Goal: Transaction & Acquisition: Obtain resource

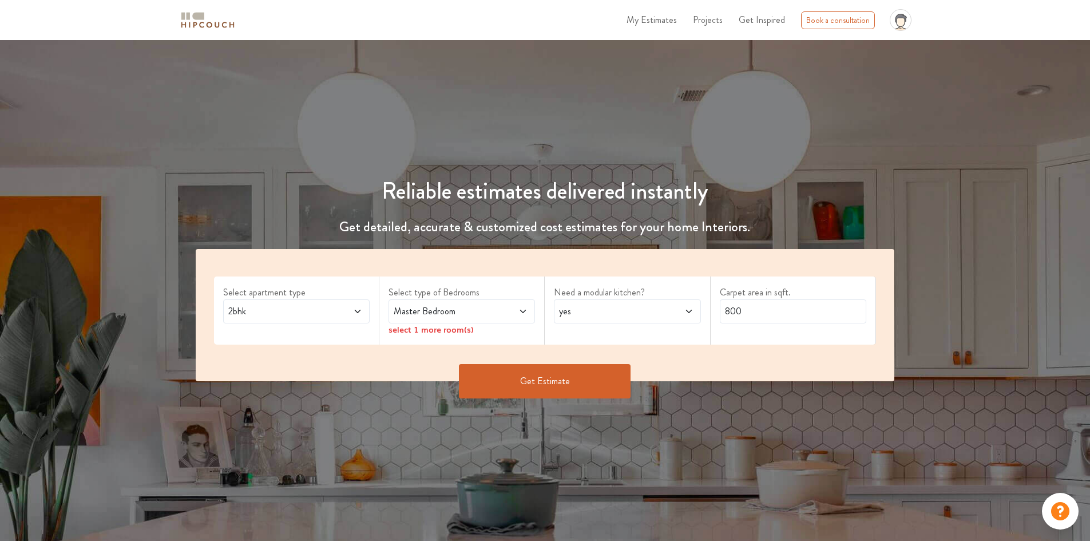
click at [279, 321] on div "2bhk" at bounding box center [296, 311] width 147 height 24
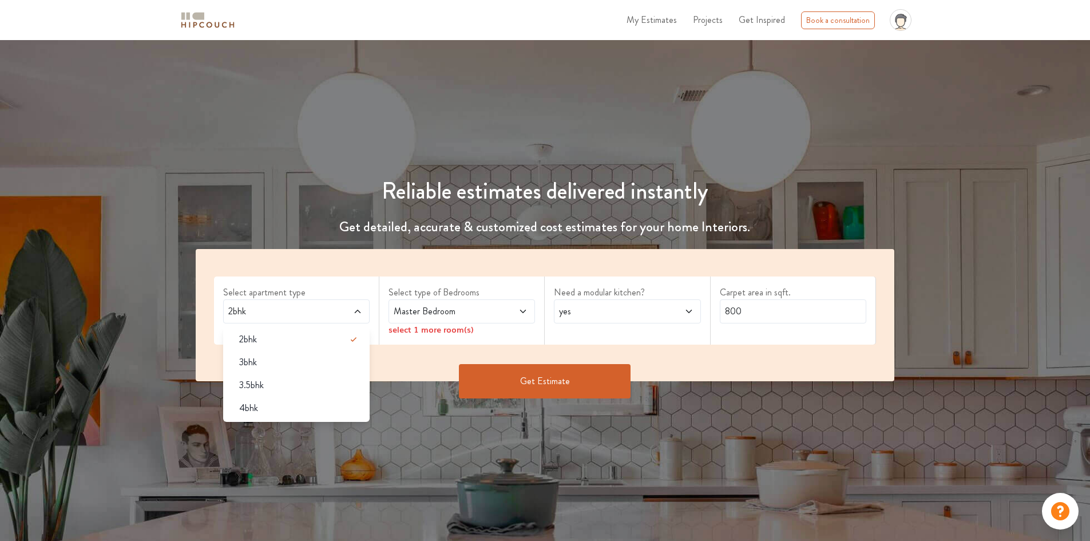
click at [442, 316] on span "Master Bedroom" at bounding box center [442, 311] width 102 height 14
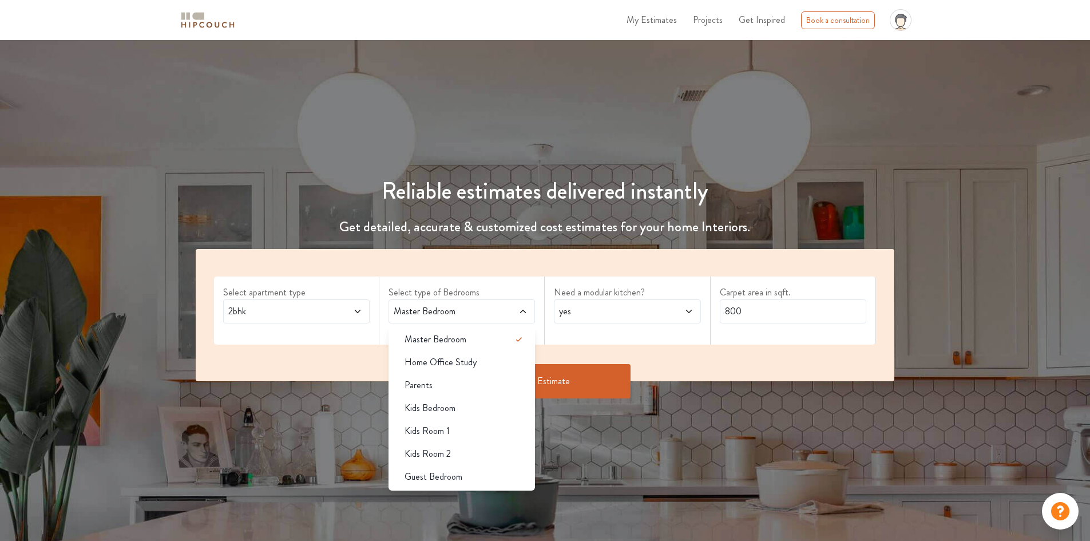
click at [484, 313] on span "Master Bedroom" at bounding box center [442, 311] width 102 height 14
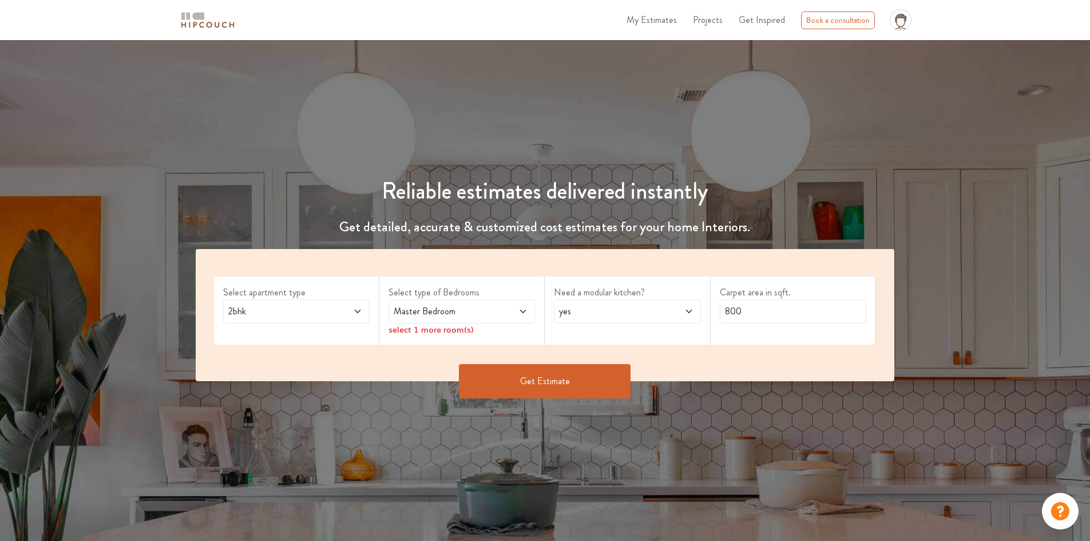
click at [632, 321] on div "yes" at bounding box center [627, 311] width 147 height 24
click at [821, 291] on label "Carpet area in sqft." at bounding box center [793, 293] width 147 height 14
drag, startPoint x: 782, startPoint y: 312, endPoint x: 527, endPoint y: 293, distance: 255.4
click at [548, 296] on div "Select apartment type 2bhk Select type of Bedrooms Master Bedroom select 1 more…" at bounding box center [545, 315] width 699 height 132
type input "490"
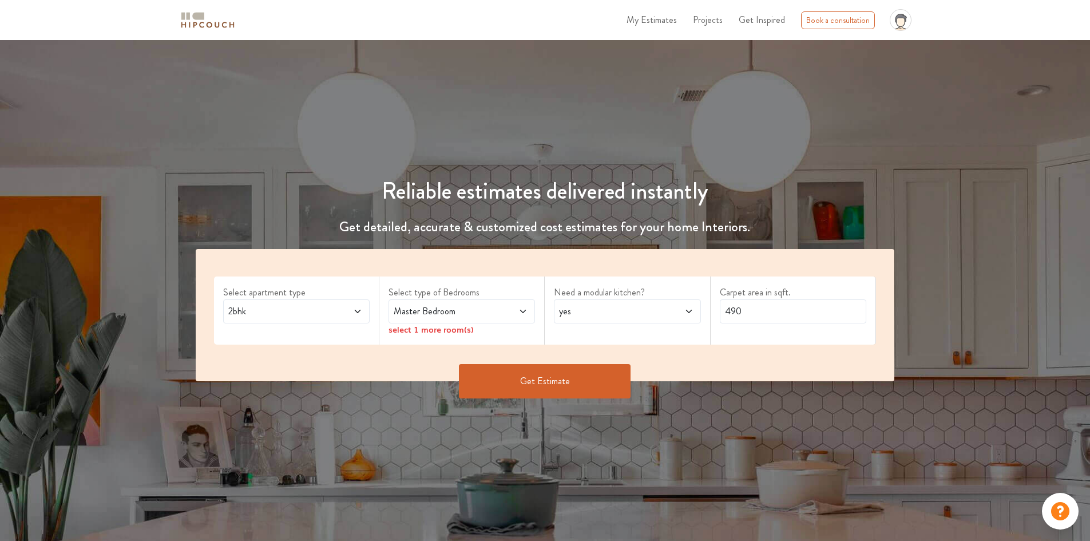
click at [568, 394] on button "Get Estimate" at bounding box center [545, 381] width 172 height 34
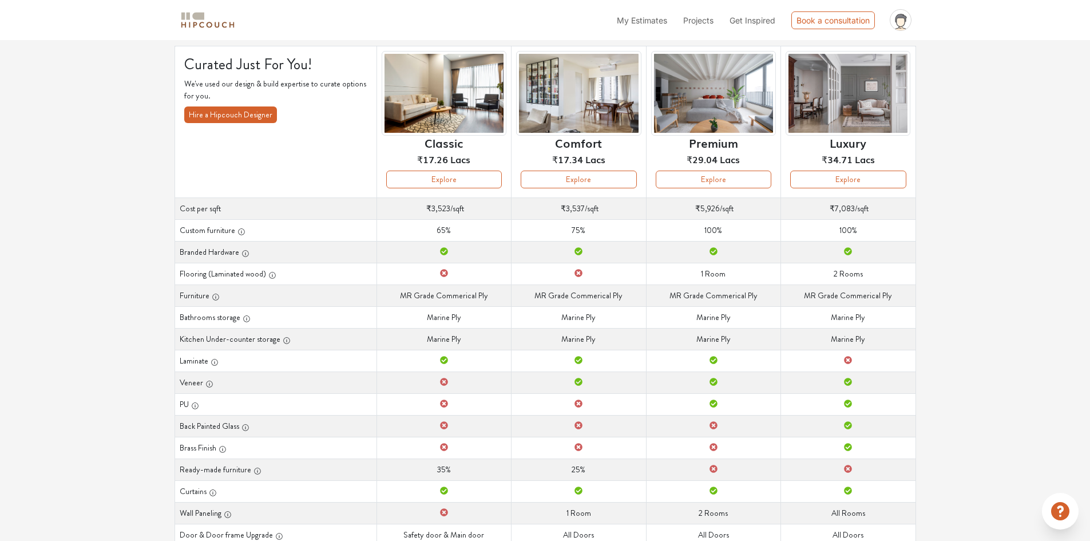
scroll to position [76, 0]
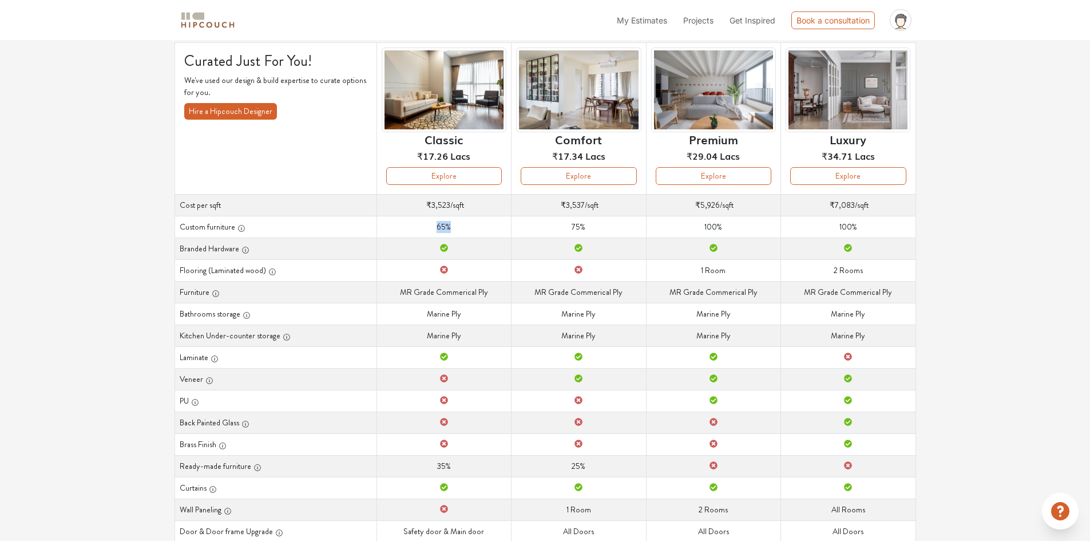
drag, startPoint x: 430, startPoint y: 219, endPoint x: 482, endPoint y: 219, distance: 51.5
click at [482, 219] on td "Custom furniture 65%" at bounding box center [444, 227] width 135 height 22
click at [480, 225] on td "Custom furniture 65%" at bounding box center [444, 227] width 135 height 22
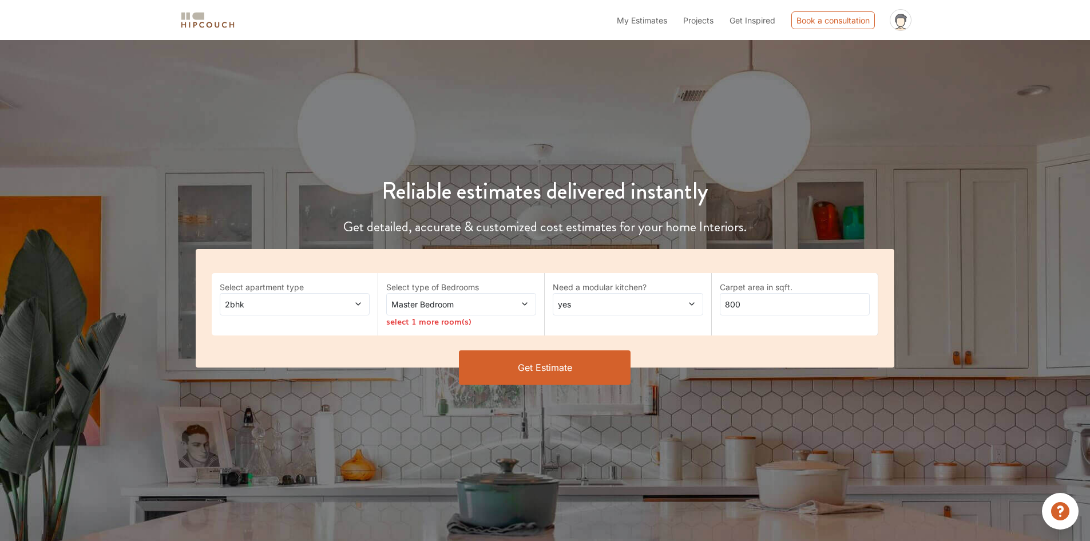
click at [503, 300] on span at bounding box center [511, 304] width 35 height 12
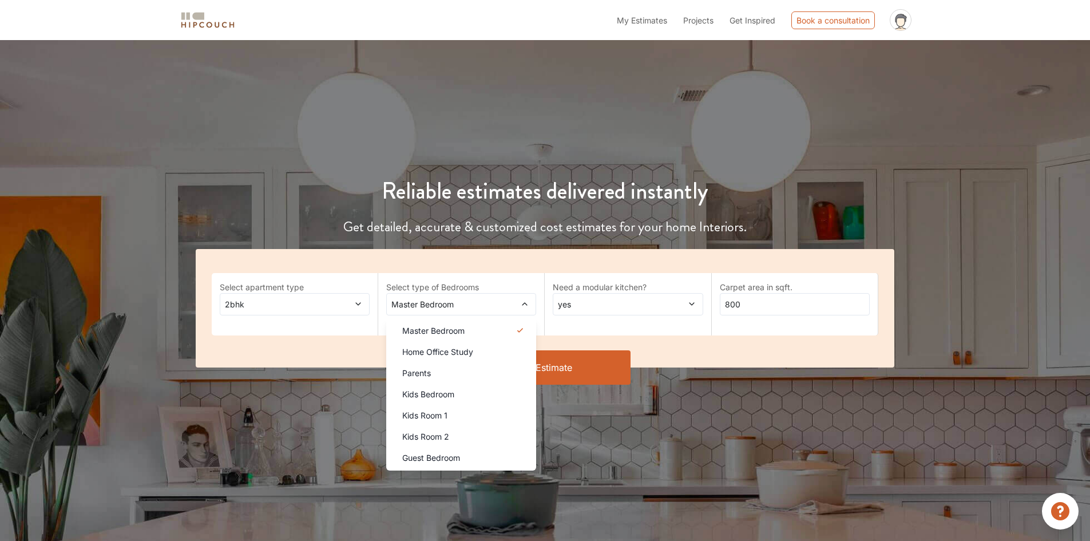
click at [480, 409] on div "Kids Room 1" at bounding box center [464, 415] width 143 height 12
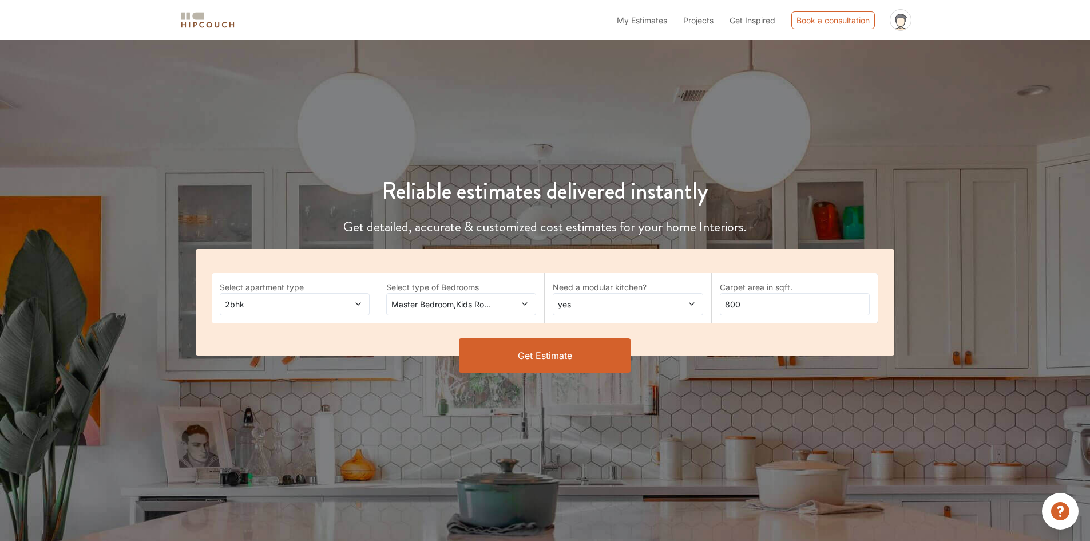
click at [588, 347] on button "Get Estimate" at bounding box center [545, 355] width 172 height 34
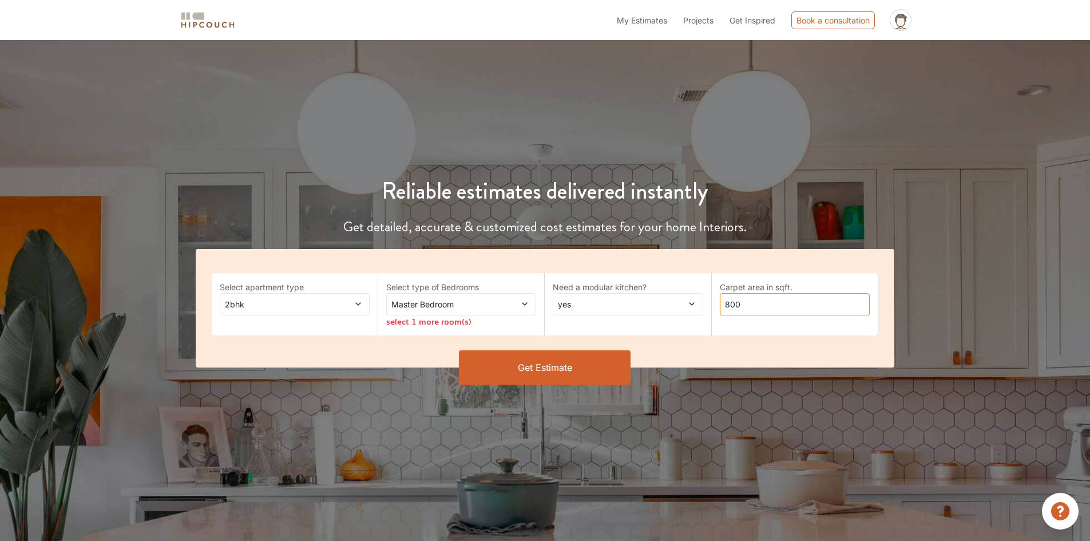
drag, startPoint x: 750, startPoint y: 293, endPoint x: 610, endPoint y: 289, distance: 140.9
click at [613, 291] on div "Select apartment type 2bhk Select type of Bedrooms Master Bedroom select 1 more…" at bounding box center [545, 308] width 699 height 118
type input "490"
click at [595, 358] on button "Get Estimate" at bounding box center [545, 367] width 172 height 34
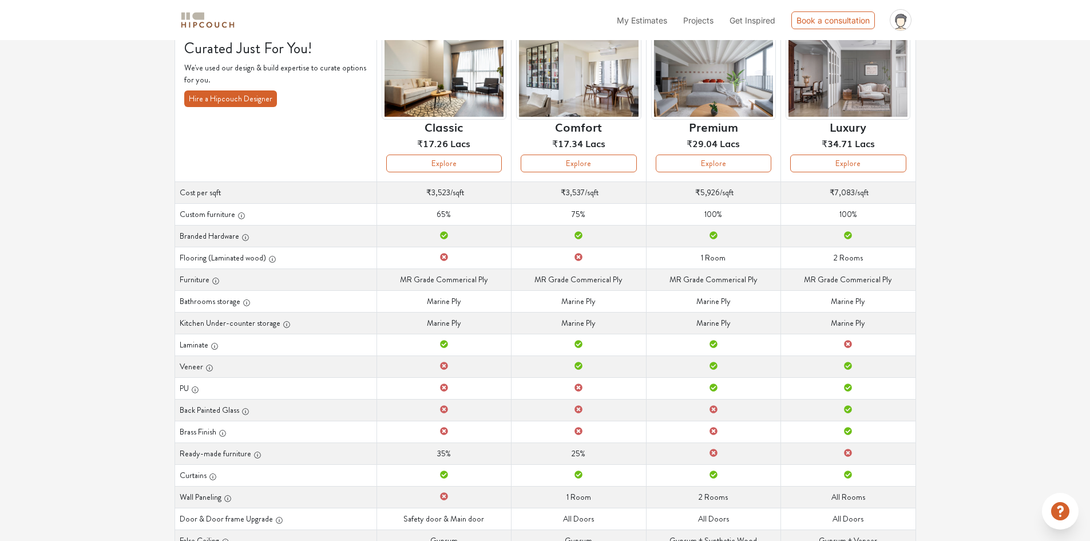
scroll to position [96, 0]
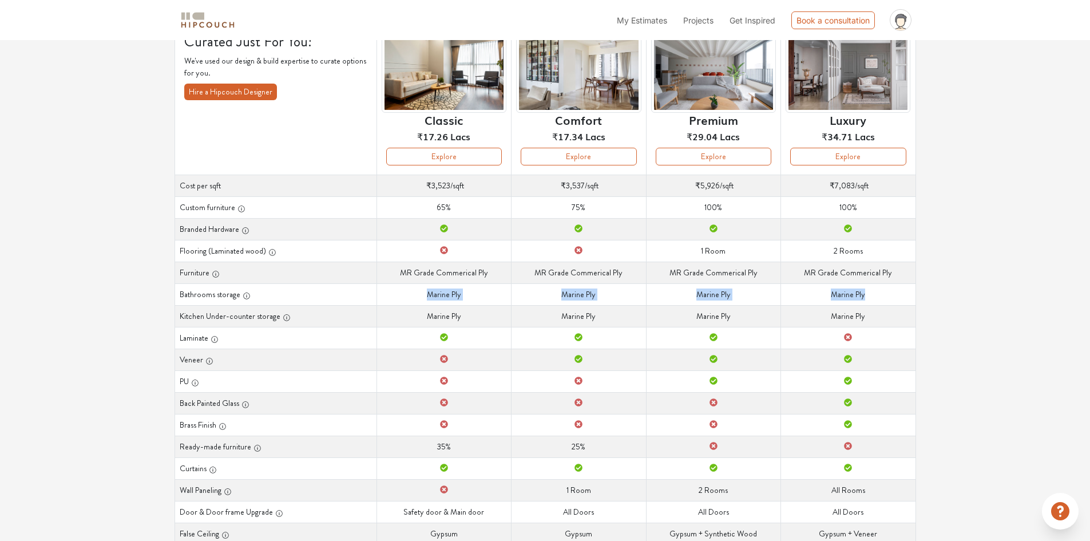
drag, startPoint x: 409, startPoint y: 303, endPoint x: 905, endPoint y: 286, distance: 496.5
click at [905, 286] on tr "Bathrooms storage Bathrooms storage Marine Ply Bathrooms storage Marine Ply Bat…" at bounding box center [545, 294] width 741 height 22
click at [867, 294] on td "Bathrooms storage Marine Ply" at bounding box center [848, 294] width 135 height 22
click at [866, 297] on td "Bathrooms storage Marine Ply" at bounding box center [848, 294] width 135 height 22
click at [860, 294] on td "Bathrooms storage Marine Ply" at bounding box center [848, 294] width 135 height 22
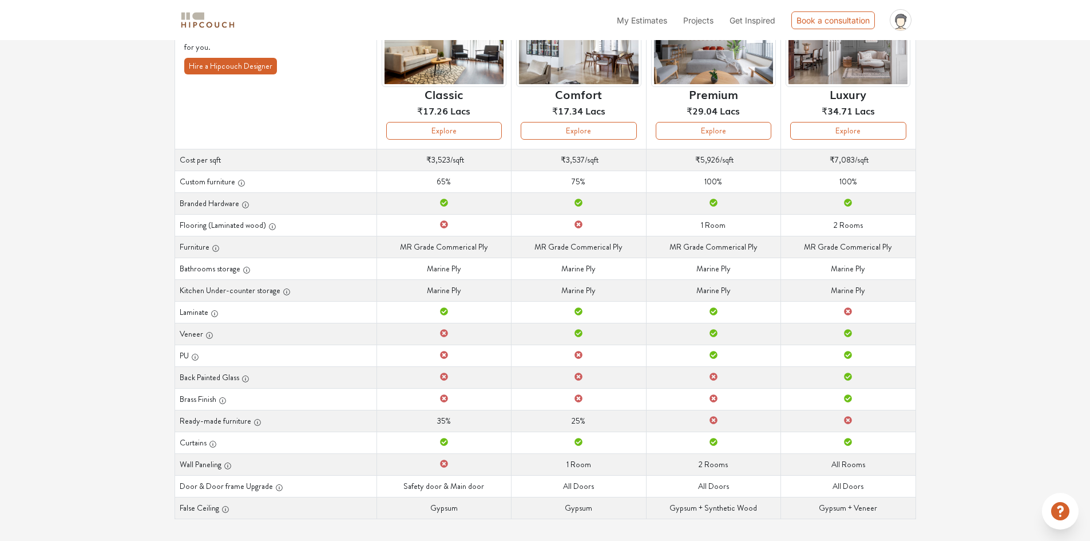
scroll to position [127, 0]
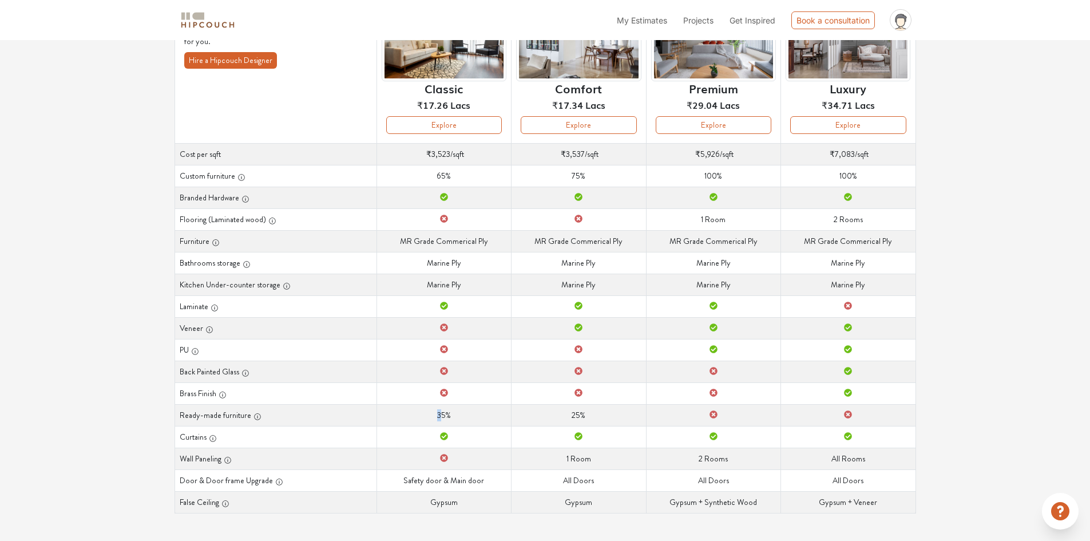
drag, startPoint x: 440, startPoint y: 412, endPoint x: 345, endPoint y: 409, distance: 95.1
click at [345, 409] on tr "Ready-made furniture Ready-made furniture 35% Ready-made furniture 25% Ready-ma…" at bounding box center [545, 415] width 741 height 22
click at [532, 416] on td "Ready-made furniture 25%" at bounding box center [579, 415] width 135 height 22
click at [710, 120] on button "Explore" at bounding box center [714, 125] width 116 height 18
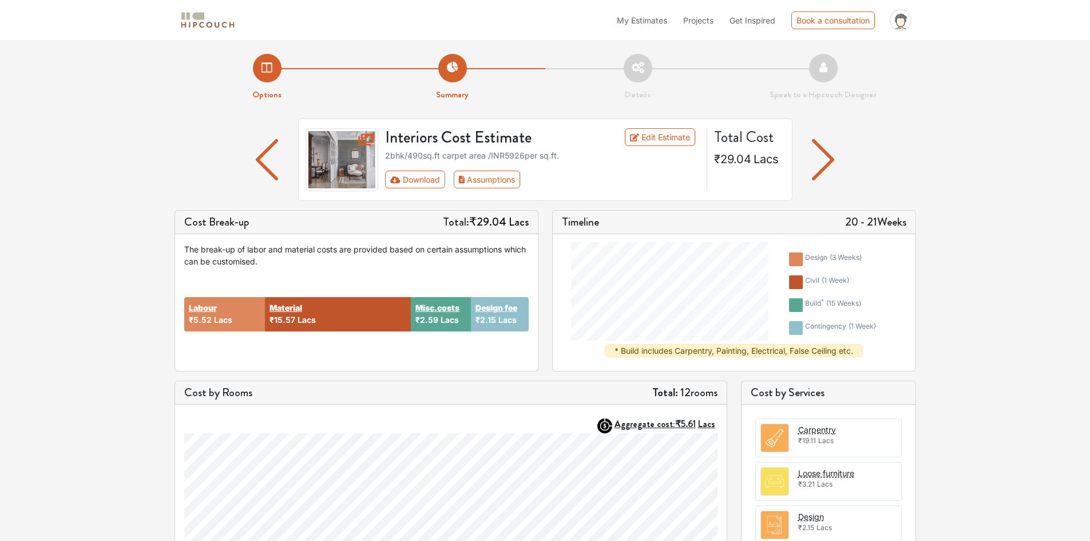
click at [353, 360] on div "Labour ₹5.52 Lacs Material ₹15.57 Lacs Misc.costs ₹2.59 Lacs Design fee ₹2.15 L…" at bounding box center [356, 314] width 345 height 94
click at [587, 314] on div "Cost Break-up Total: ₹29.04 Lacs The break-up of labor and material costs are p…" at bounding box center [545, 295] width 755 height 171
click at [486, 365] on div "The break-up of labor and material costs are provided based on certain assumpti…" at bounding box center [356, 302] width 363 height 137
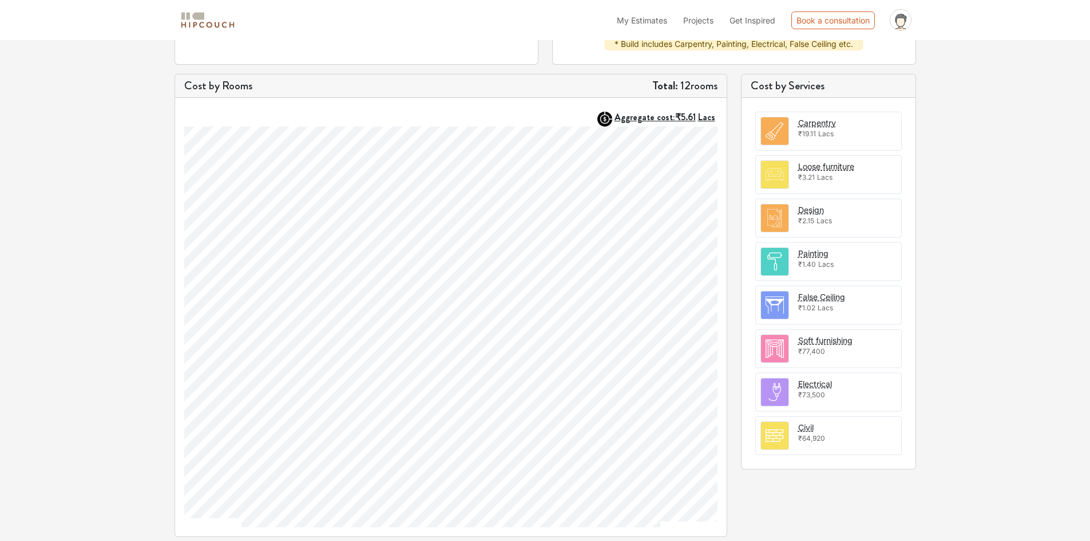
scroll to position [307, 0]
click at [824, 384] on div "Electrical" at bounding box center [815, 383] width 34 height 12
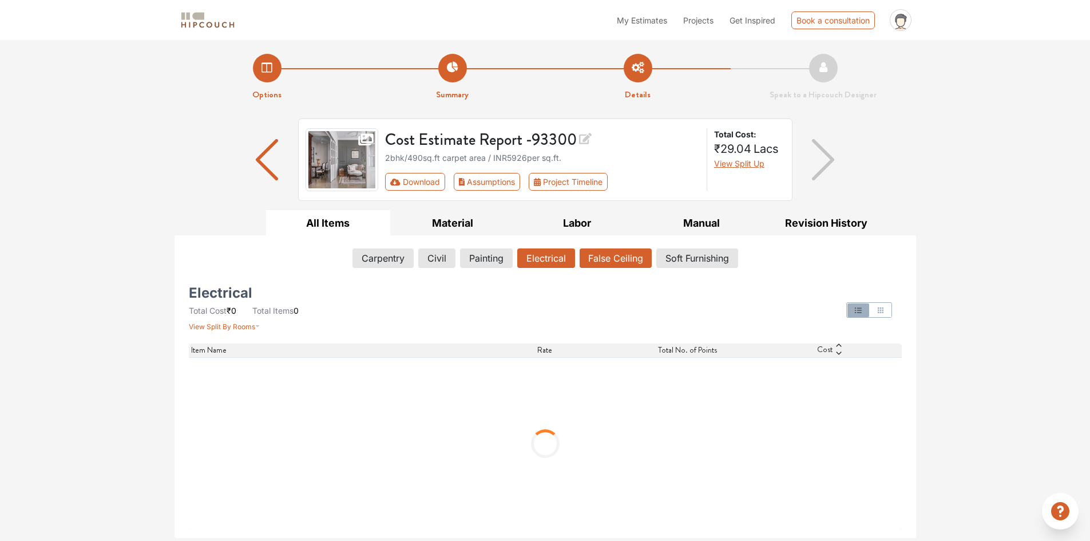
click at [632, 251] on button "False Ceiling" at bounding box center [616, 257] width 72 height 19
click at [382, 256] on button "Carpentry" at bounding box center [383, 257] width 60 height 19
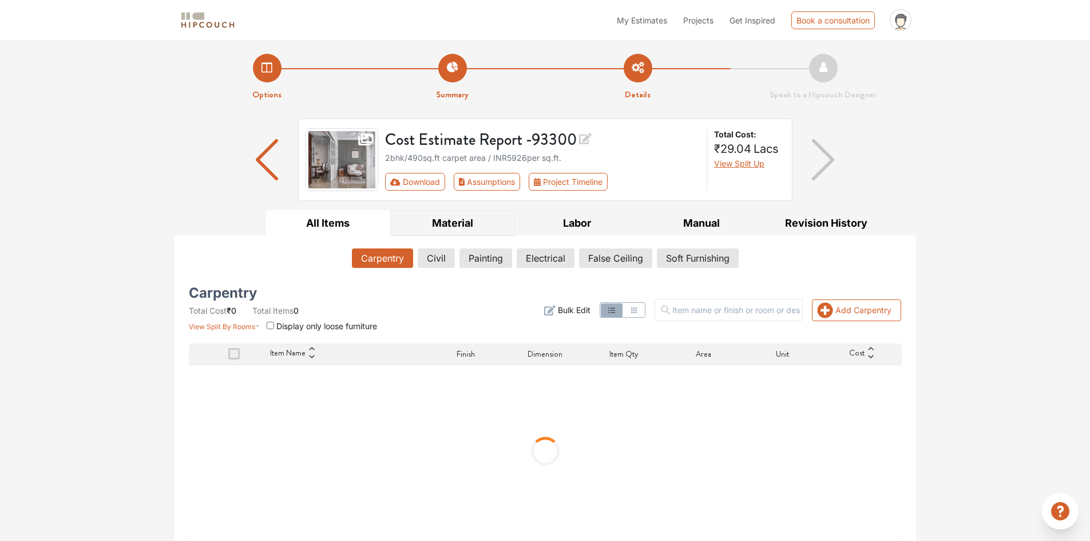
click at [450, 223] on button "Material" at bounding box center [452, 223] width 125 height 26
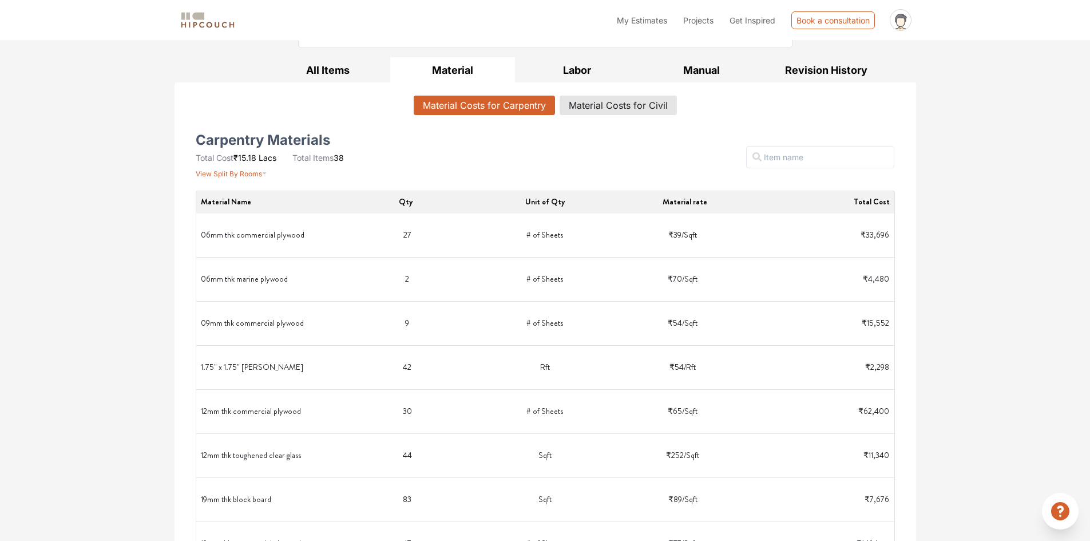
scroll to position [172, 0]
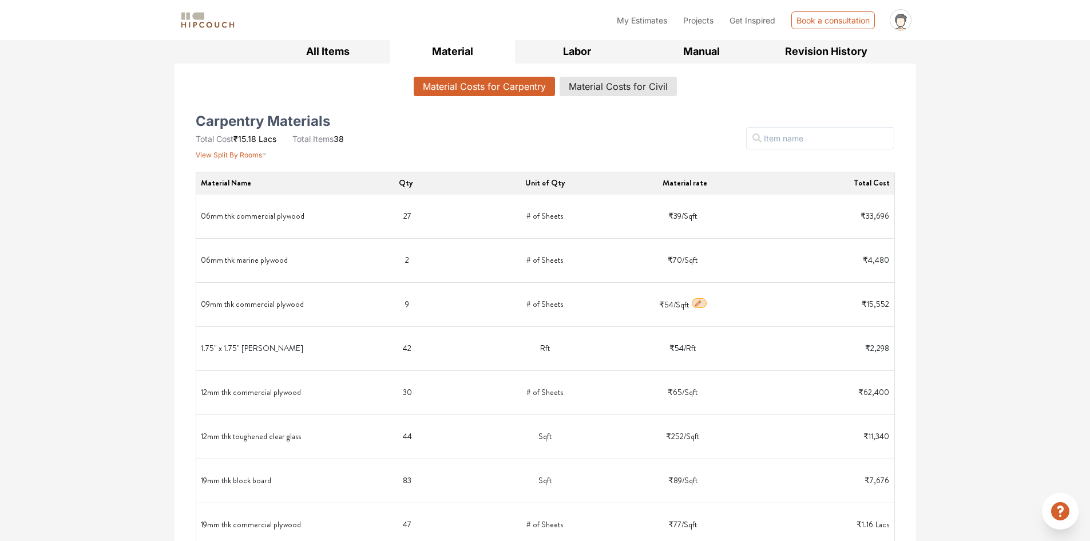
click at [695, 303] on icon "button" at bounding box center [698, 303] width 8 height 8
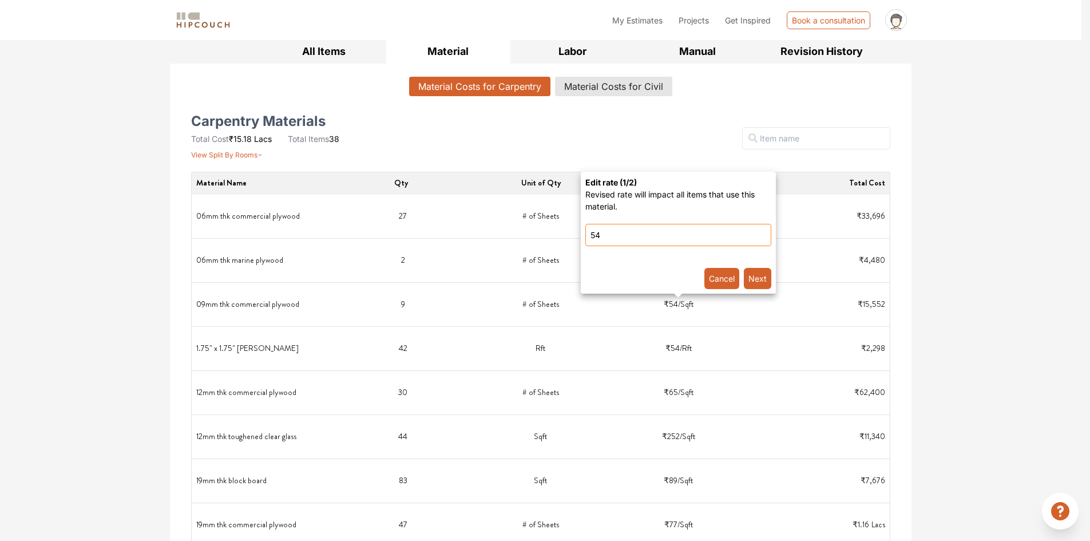
drag, startPoint x: 612, startPoint y: 240, endPoint x: 492, endPoint y: 239, distance: 120.8
click at [497, 240] on plywood-popover-popover\} "Edit rate ( 1 /2) Revised rate will impact all items that use this material. 54…" at bounding box center [545, 270] width 1090 height 541
click at [990, 286] on div at bounding box center [545, 270] width 1090 height 541
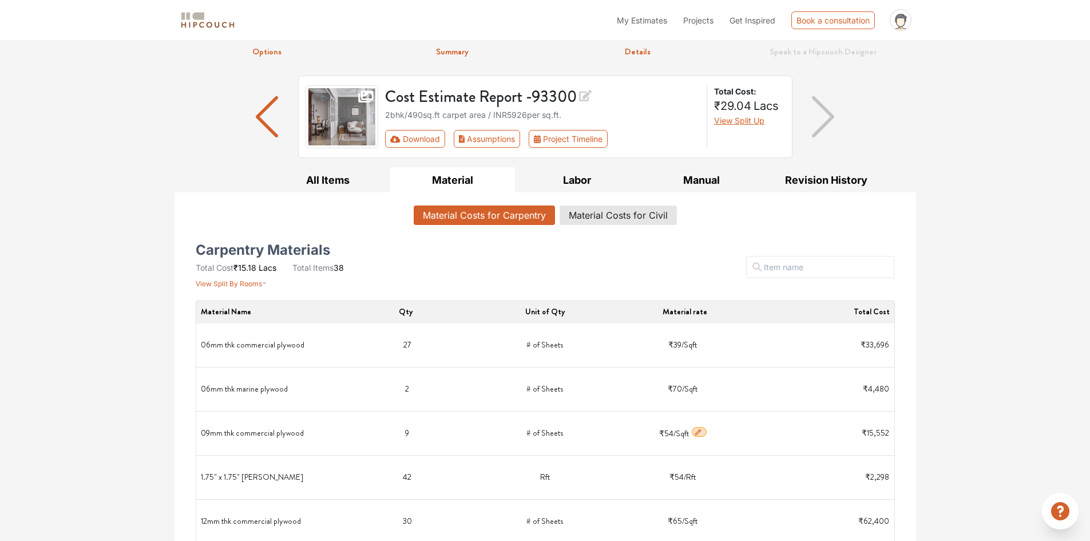
scroll to position [30, 0]
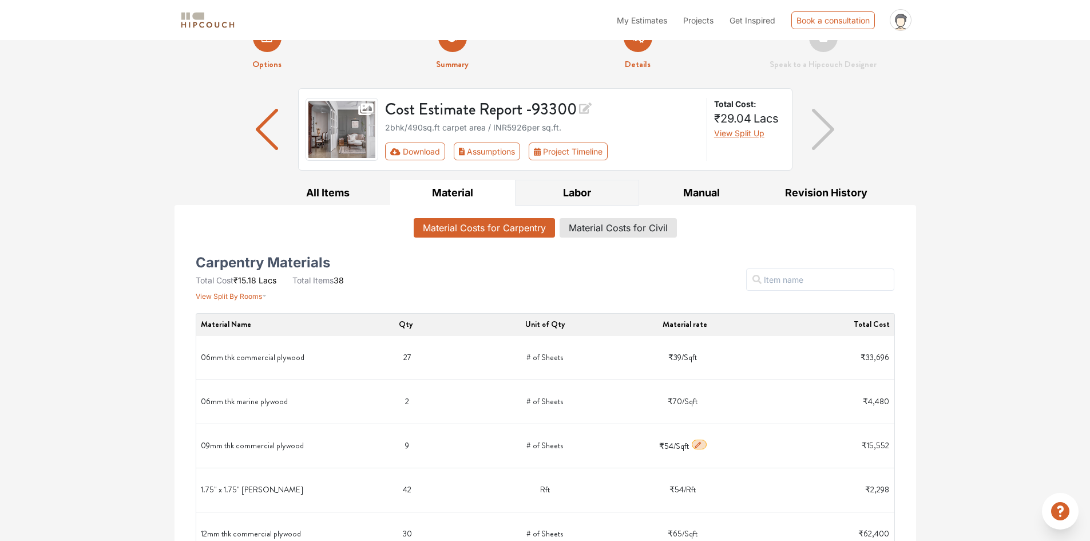
click at [584, 186] on button "Labor" at bounding box center [577, 193] width 125 height 26
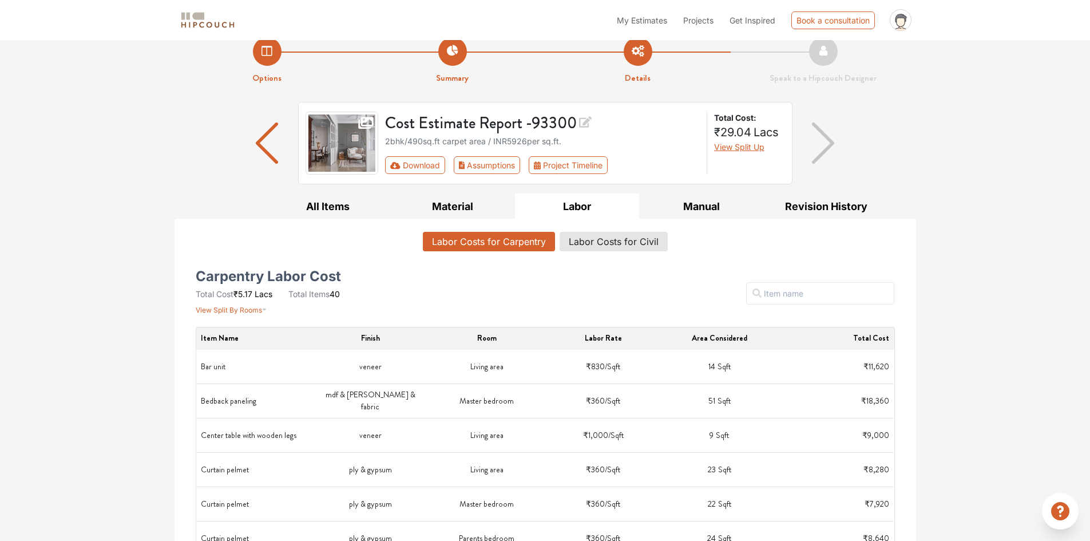
scroll to position [0, 0]
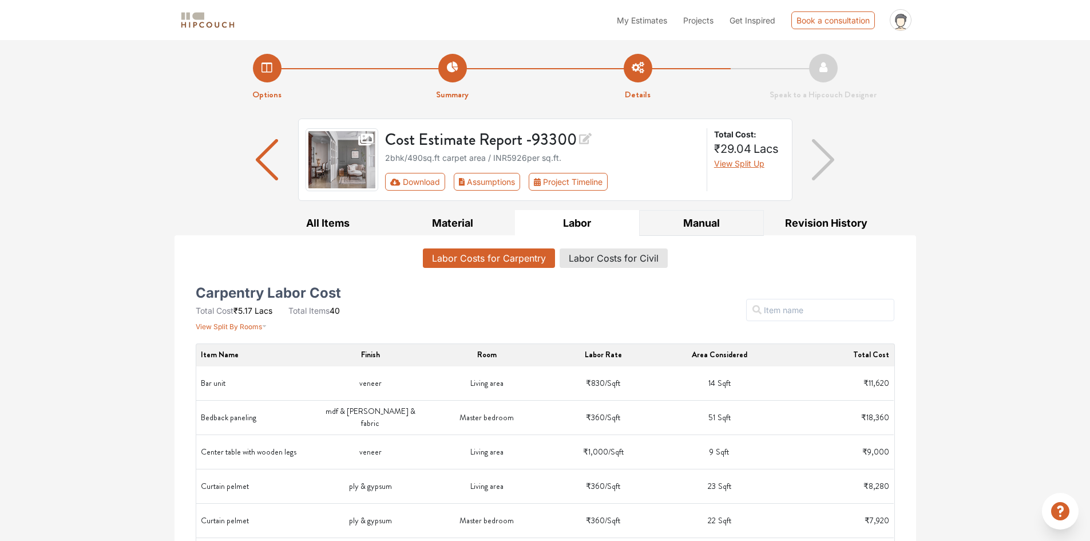
click at [734, 223] on button "Manual" at bounding box center [701, 223] width 125 height 26
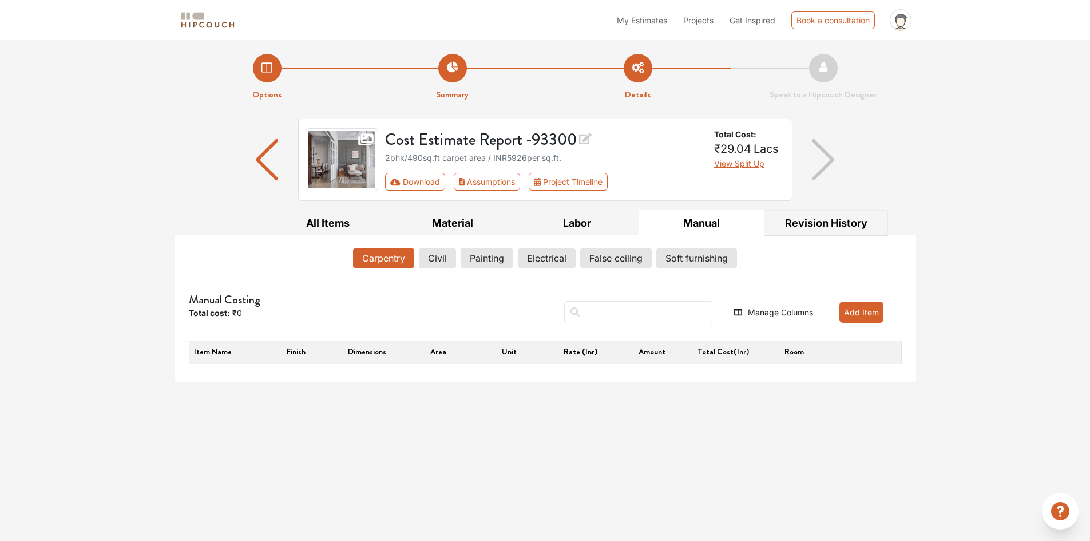
click at [819, 225] on button "Revision History" at bounding box center [826, 223] width 125 height 26
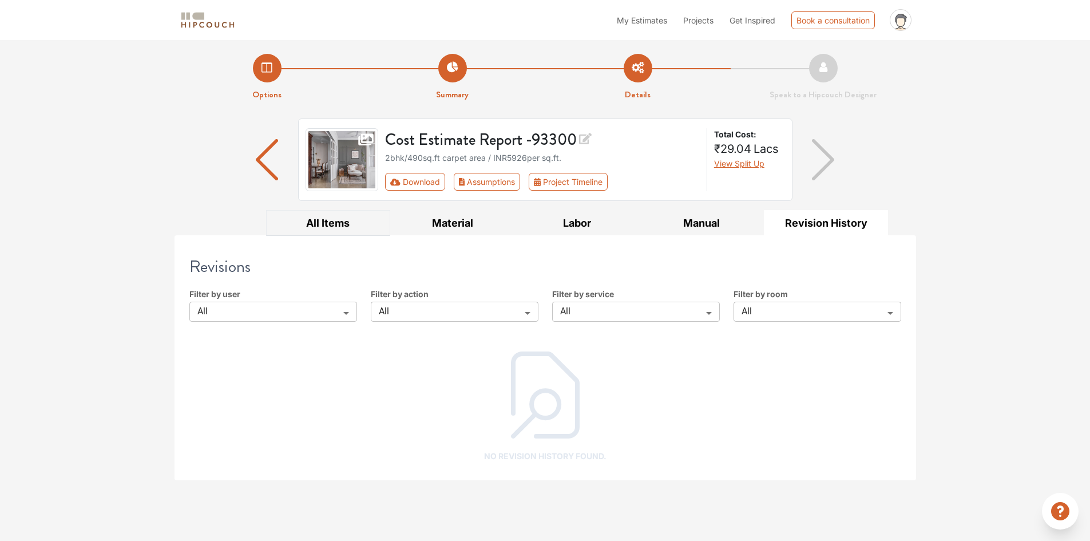
click at [363, 229] on button "All Items" at bounding box center [328, 223] width 125 height 26
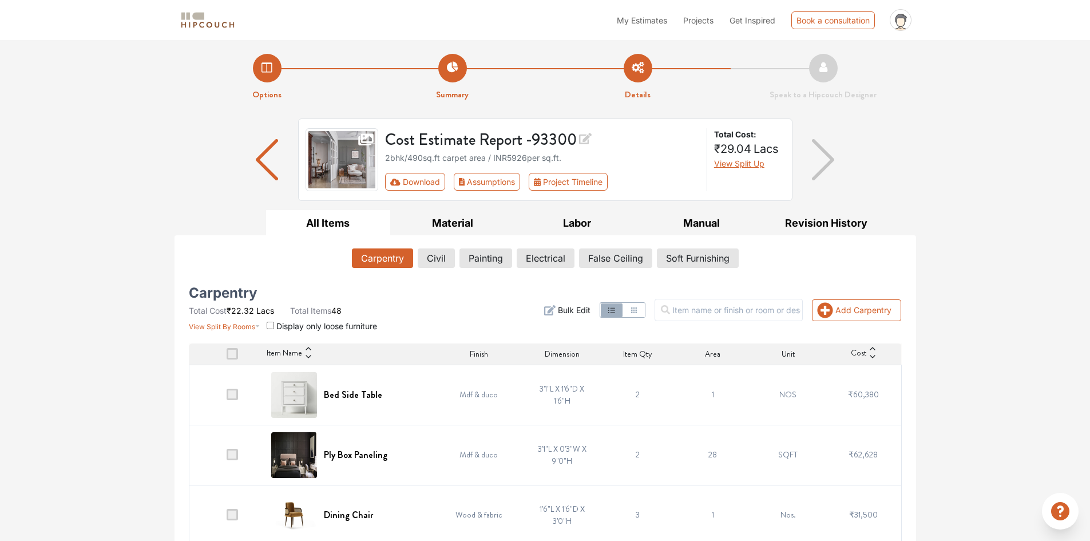
click at [693, 156] on div "2bhk / 490 sq.ft carpet area / INR 5926 per sq.ft." at bounding box center [542, 158] width 315 height 12
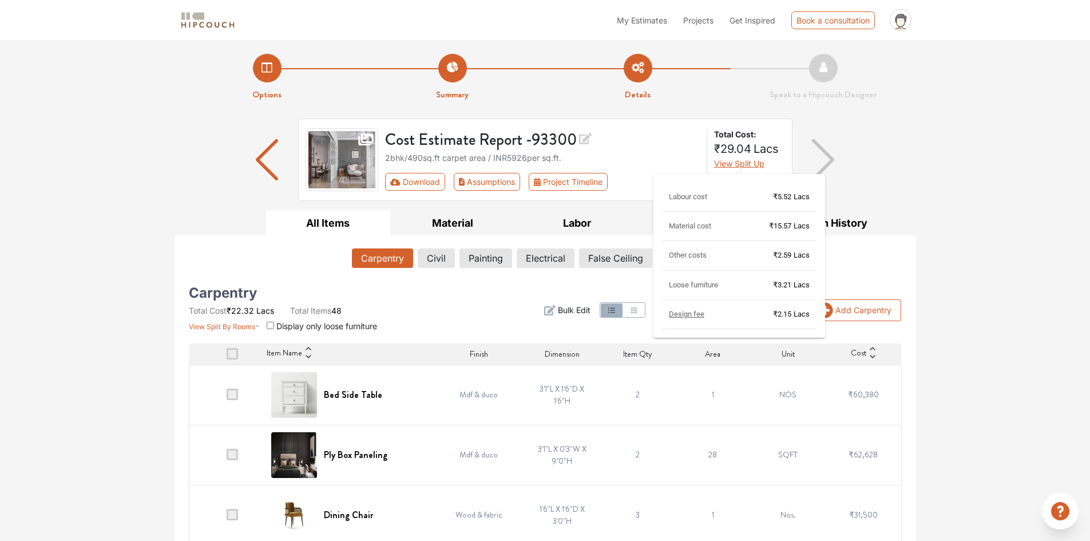
click at [729, 160] on span "View Split Up" at bounding box center [739, 164] width 50 height 10
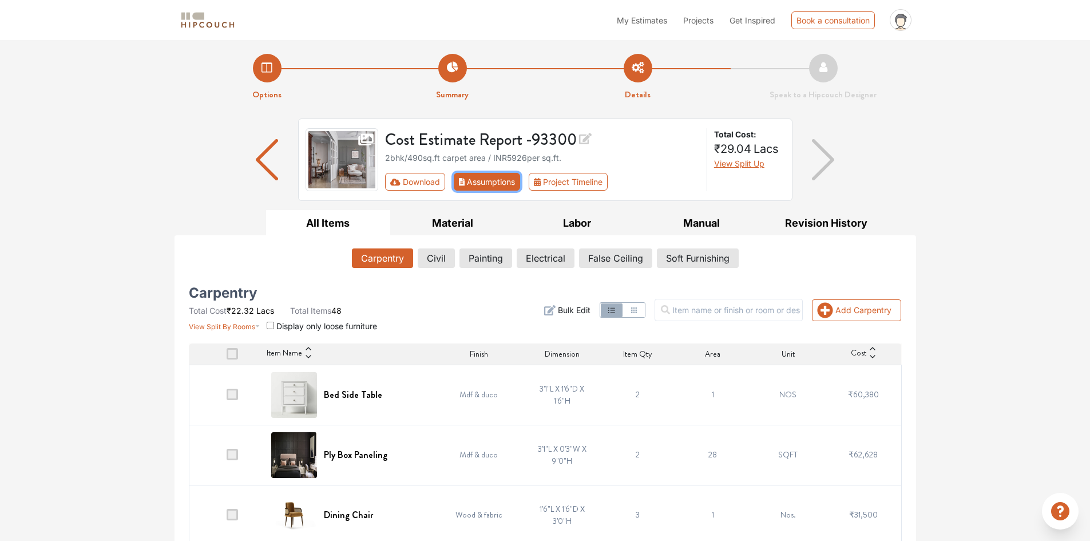
click at [482, 182] on button "Assumptions" at bounding box center [487, 182] width 67 height 18
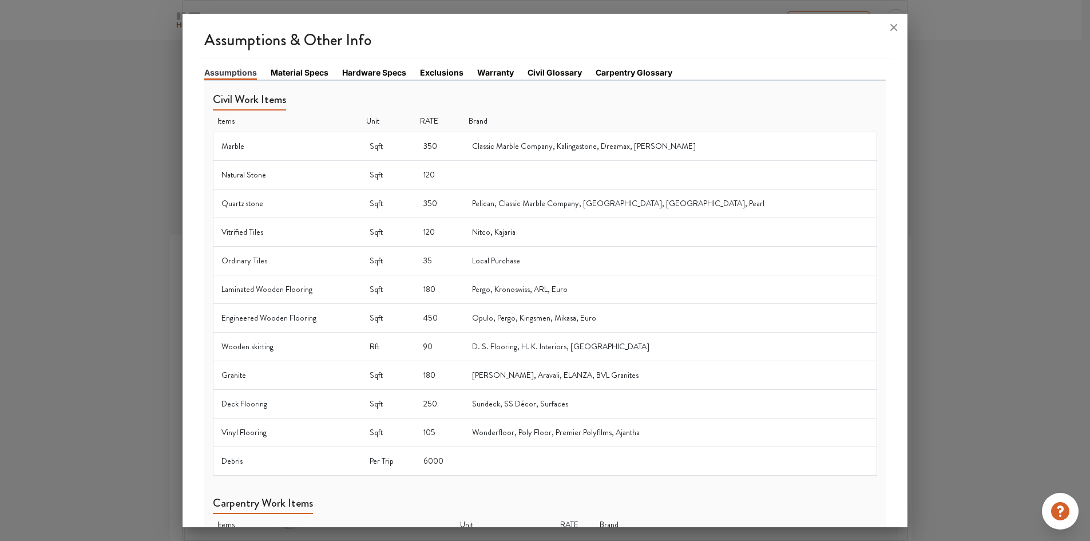
click at [304, 76] on link "Material Specs" at bounding box center [300, 72] width 58 height 12
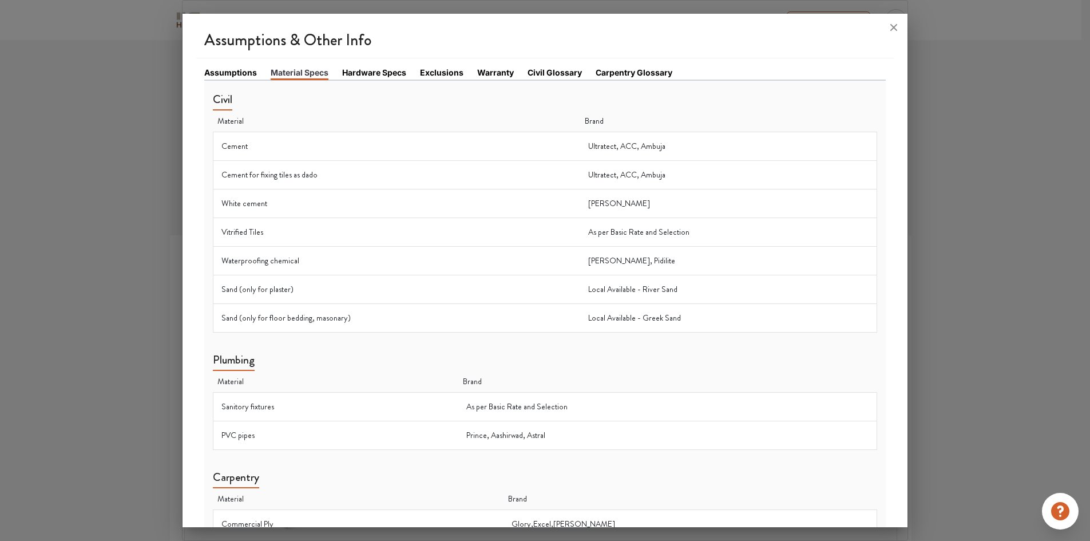
click at [390, 71] on link "Hardware Specs" at bounding box center [374, 72] width 64 height 12
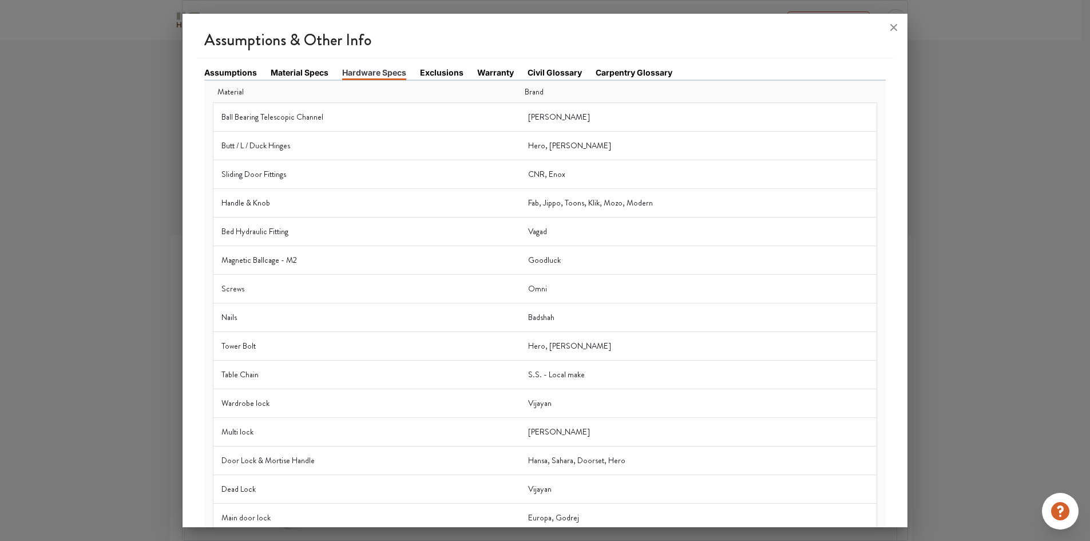
click at [490, 69] on link "Warranty" at bounding box center [495, 72] width 37 height 12
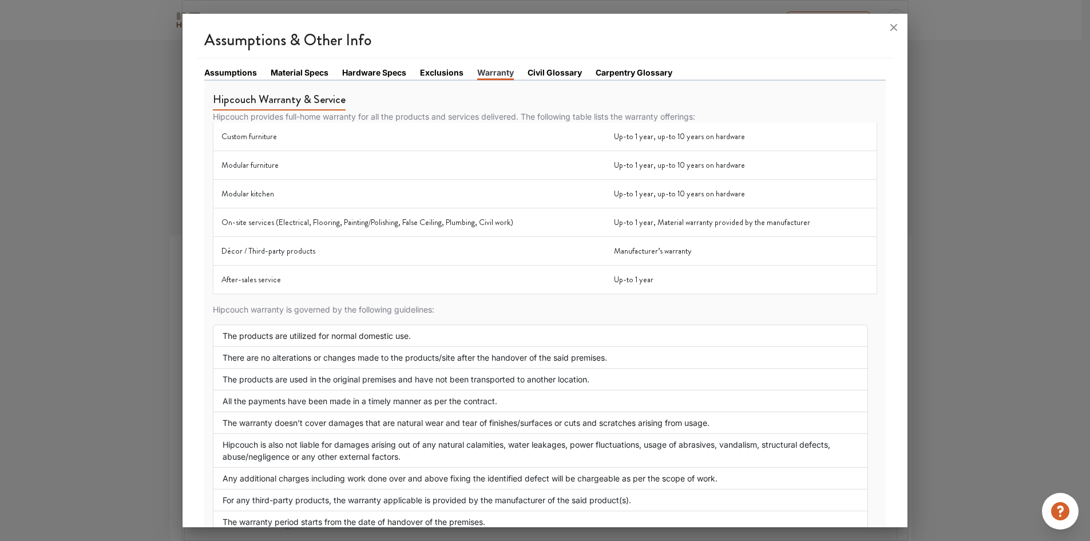
click at [572, 72] on link "Civil Glossary" at bounding box center [555, 72] width 54 height 12
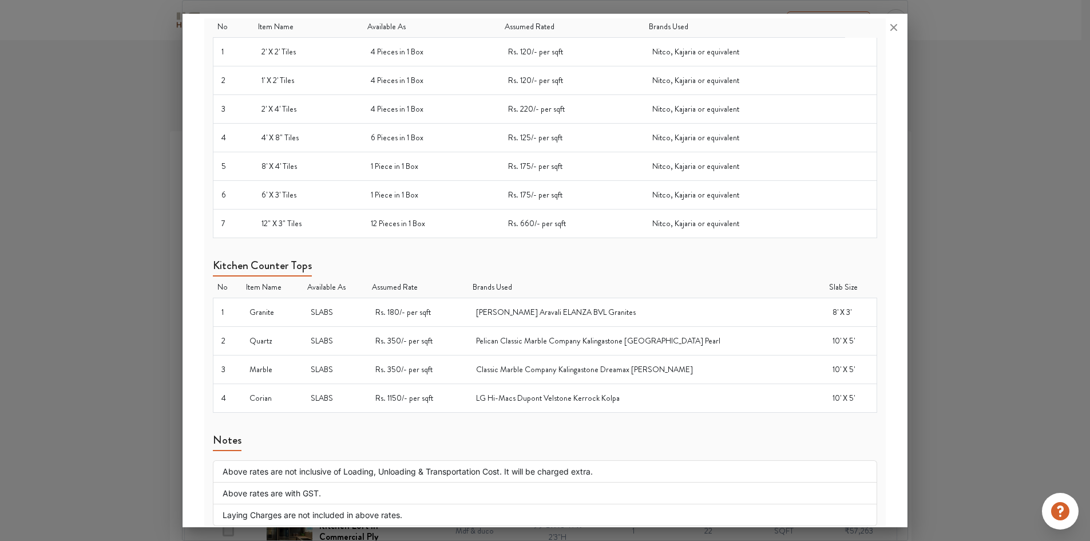
scroll to position [133, 0]
click at [1008, 218] on div at bounding box center [545, 270] width 1090 height 541
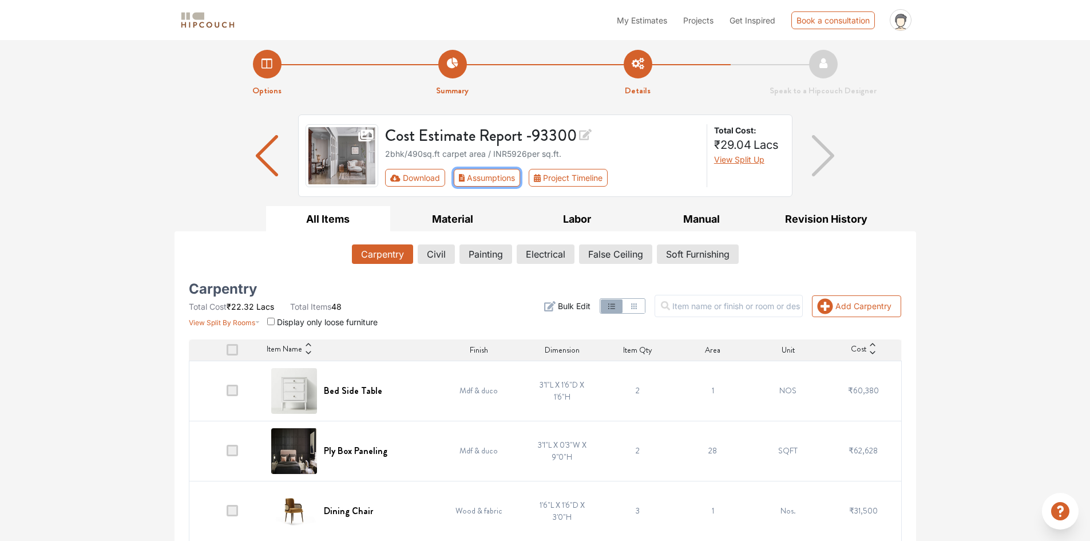
scroll to position [0, 0]
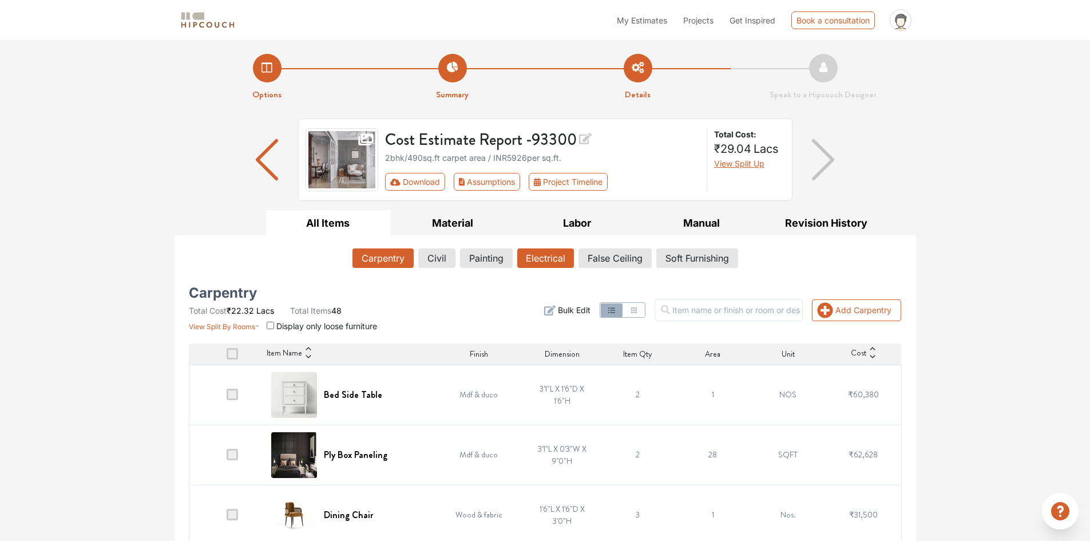
click at [531, 260] on button "Electrical" at bounding box center [545, 257] width 57 height 19
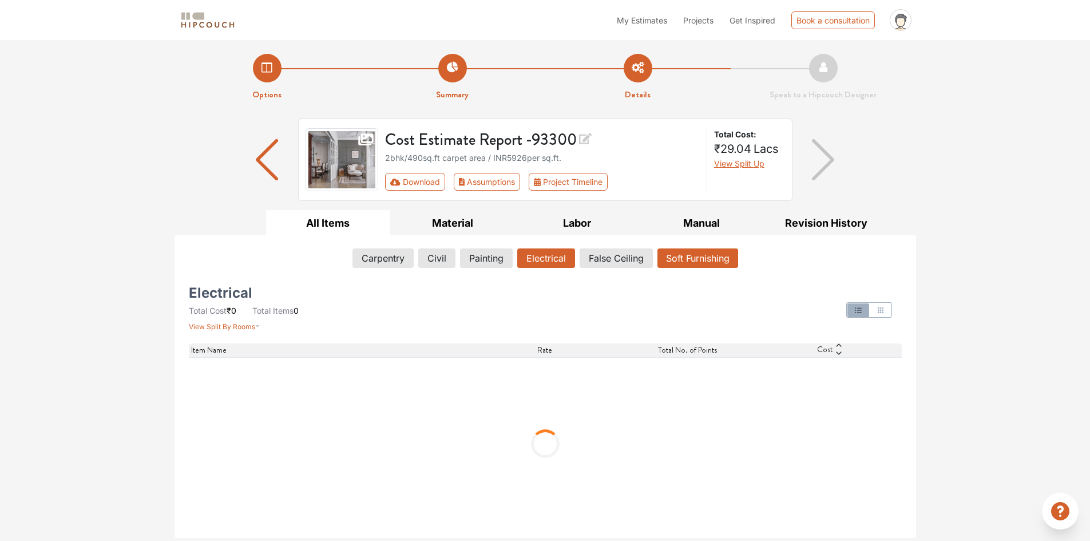
click at [660, 253] on button "Soft Furnishing" at bounding box center [698, 257] width 81 height 19
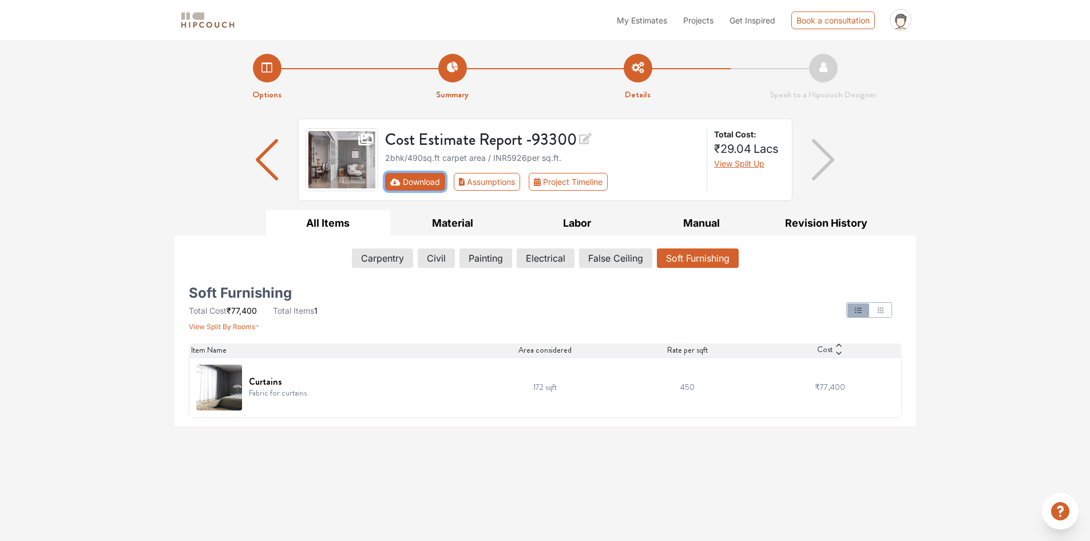
click at [421, 188] on button "Download" at bounding box center [415, 182] width 60 height 18
click at [422, 184] on button "Download" at bounding box center [415, 182] width 60 height 18
click at [588, 181] on button "Project Timeline" at bounding box center [568, 182] width 79 height 18
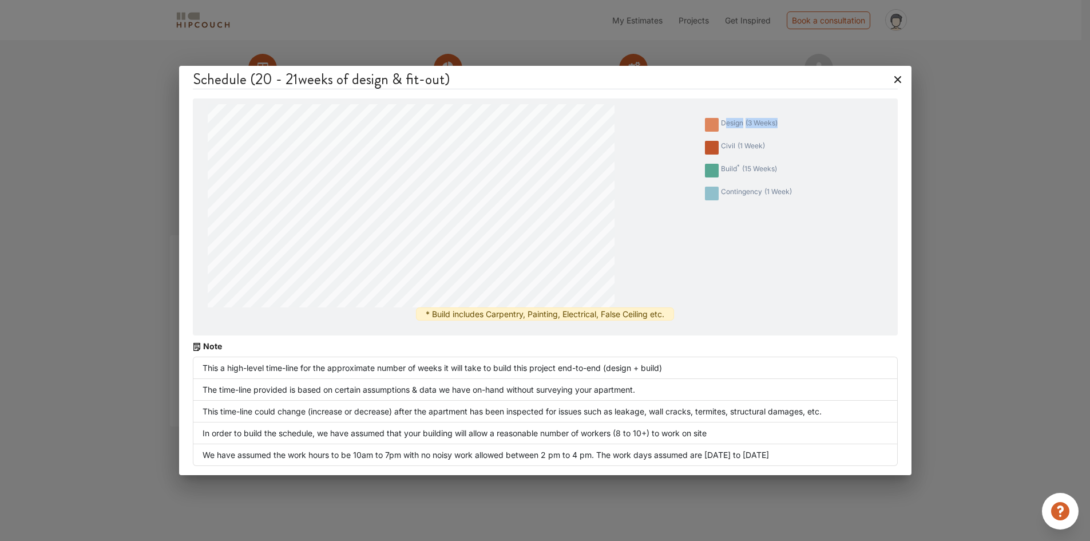
drag, startPoint x: 725, startPoint y: 125, endPoint x: 833, endPoint y: 121, distance: 108.2
click at [833, 121] on div "design ( 3 weeks ) civil ( 1 week ) build * ( 15 weeks ) contingency ( 1 week )" at bounding box center [754, 205] width 278 height 203
click at [782, 152] on li "civil ( 1 week )" at bounding box center [749, 147] width 96 height 23
click at [903, 77] on icon at bounding box center [898, 79] width 18 height 18
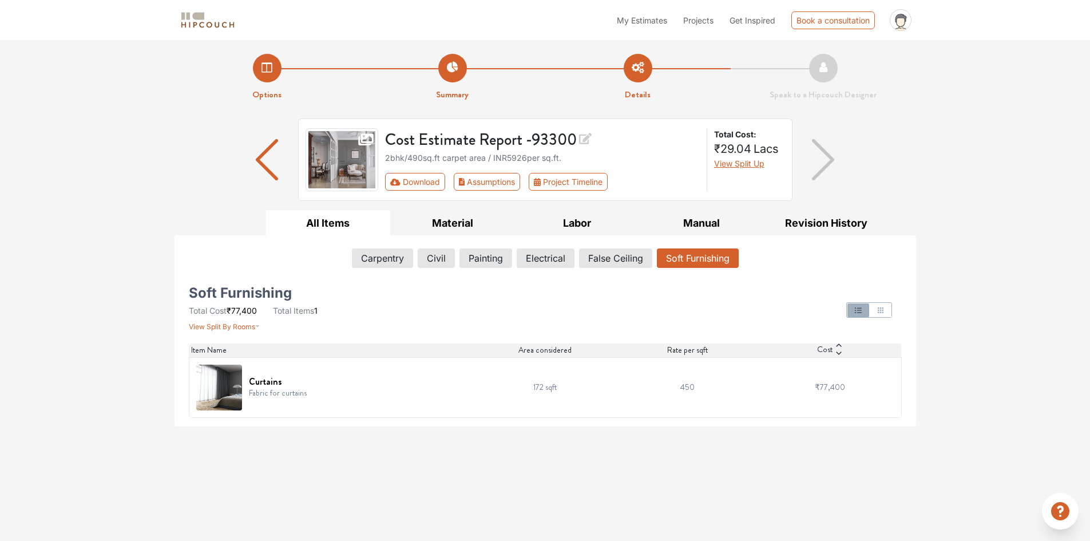
click at [826, 156] on img "button" at bounding box center [823, 159] width 22 height 41
click at [706, 249] on button "Soft Furnishing" at bounding box center [698, 257] width 81 height 19
click at [709, 222] on button "Manual" at bounding box center [701, 223] width 125 height 26
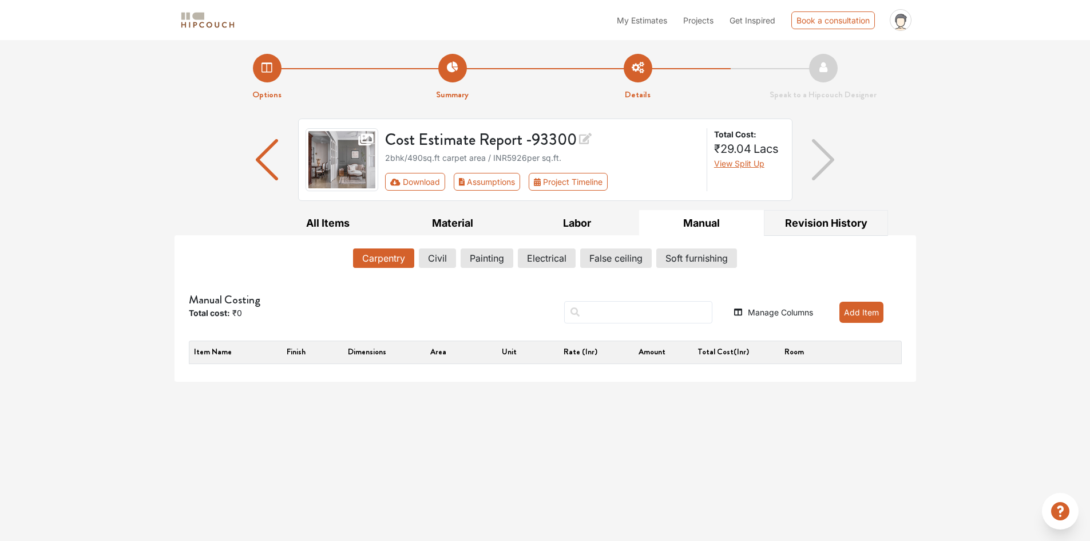
click at [822, 215] on button "Revision History" at bounding box center [826, 223] width 125 height 26
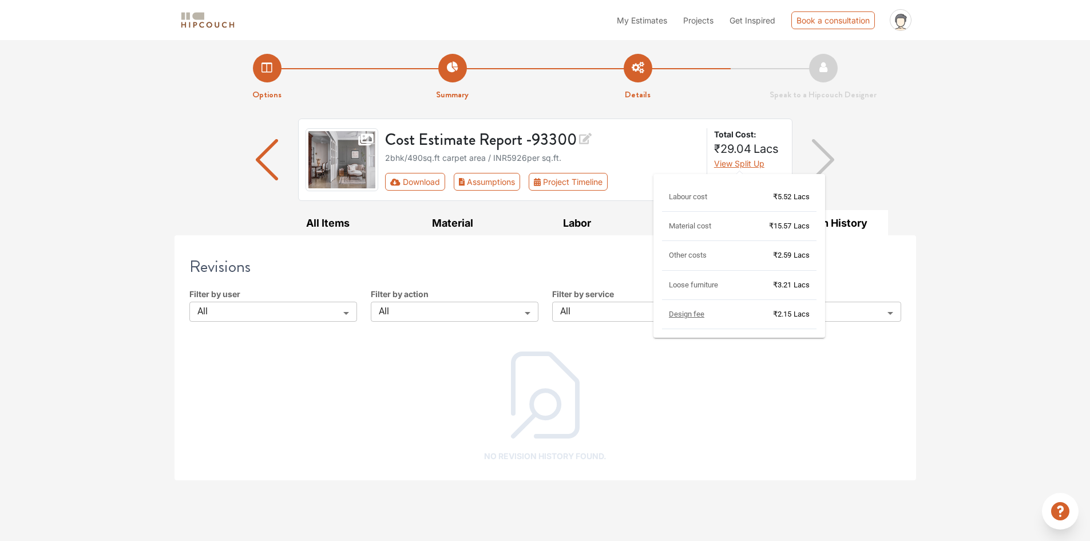
click at [763, 165] on span "View Split Up" at bounding box center [739, 164] width 50 height 10
drag, startPoint x: 612, startPoint y: 387, endPoint x: 597, endPoint y: 326, distance: 62.5
click at [612, 381] on div "No Revision History found." at bounding box center [546, 401] width 694 height 122
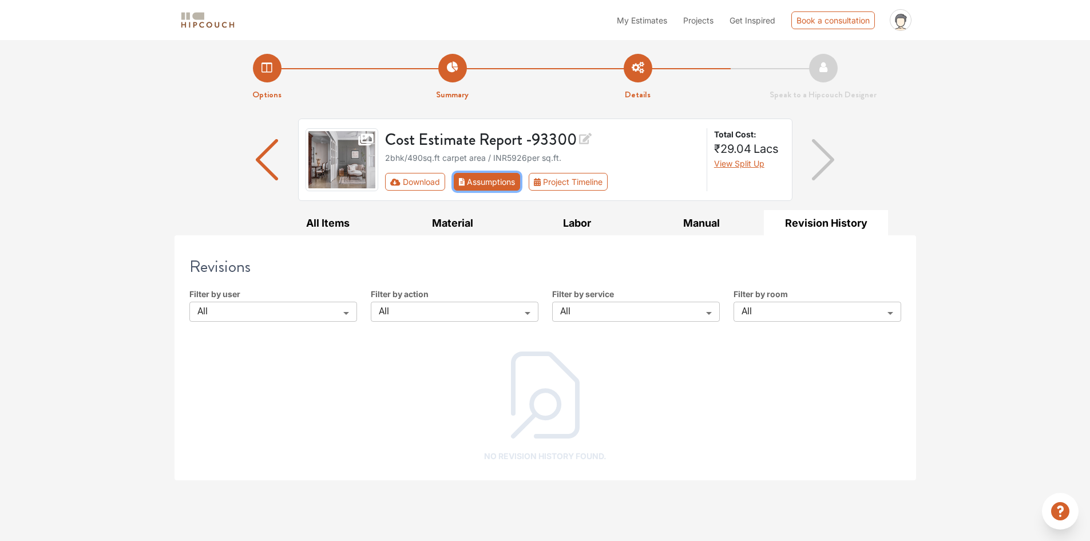
click at [501, 177] on button "Assumptions" at bounding box center [487, 182] width 67 height 18
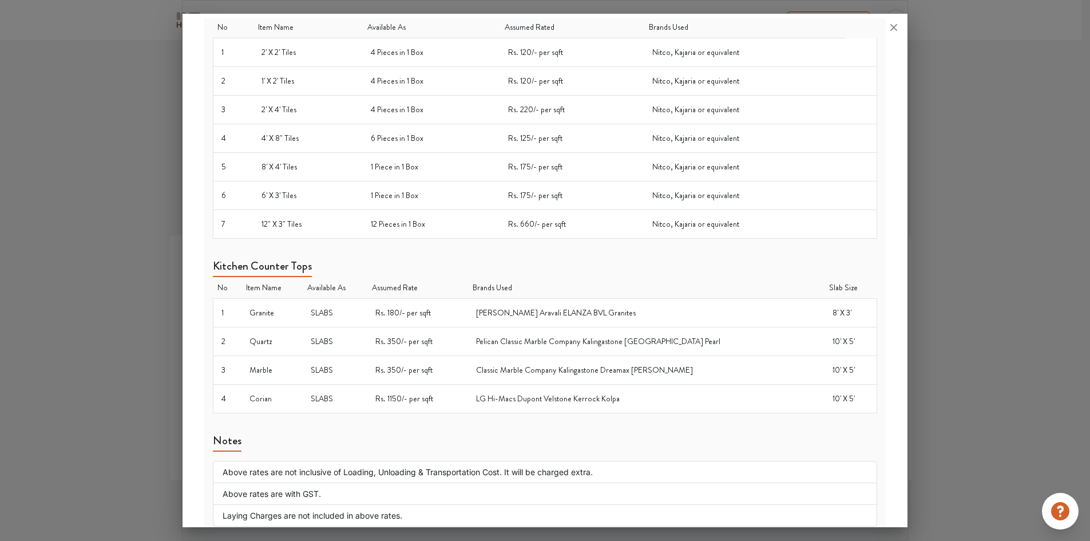
scroll to position [800, 0]
